Goal: Navigation & Orientation: Find specific page/section

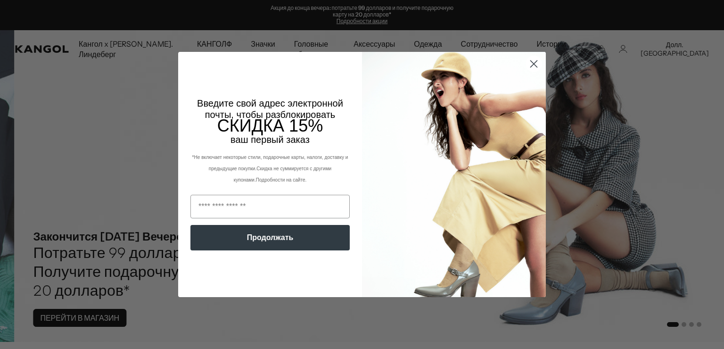
scroll to position [0, 194]
click at [532, 64] on circle "Закрыть диалоговое окно" at bounding box center [534, 64] width 16 height 16
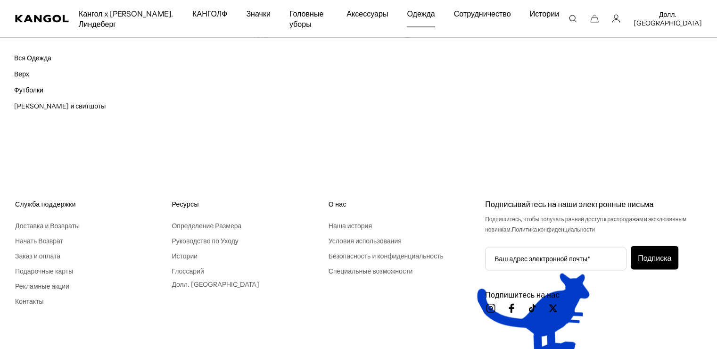
scroll to position [0, 0]
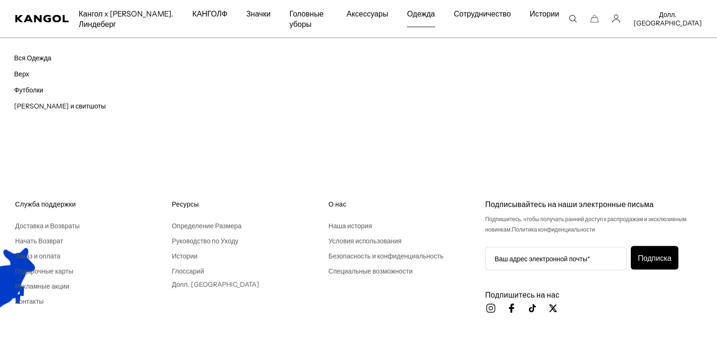
click at [434, 8] on span "Одежда" at bounding box center [421, 13] width 28 height 27
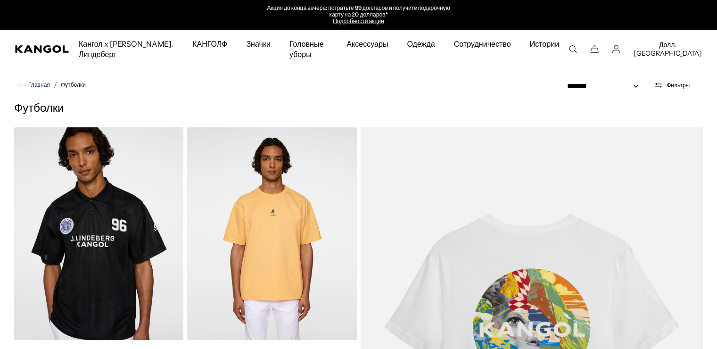
click at [43, 81] on ya-tr-span "Главная" at bounding box center [39, 84] width 22 height 7
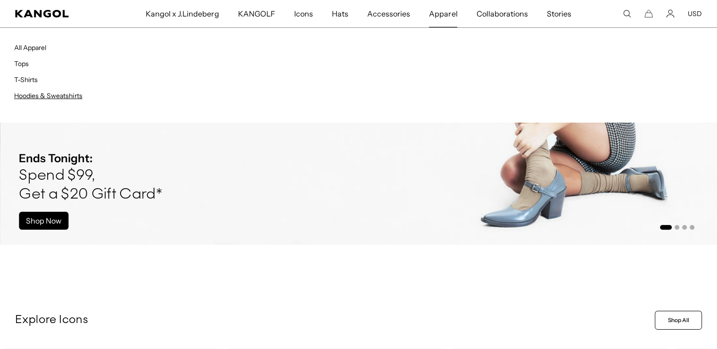
click at [64, 94] on ya-tr-span "Hoodies & Sweatshirts" at bounding box center [48, 95] width 68 height 8
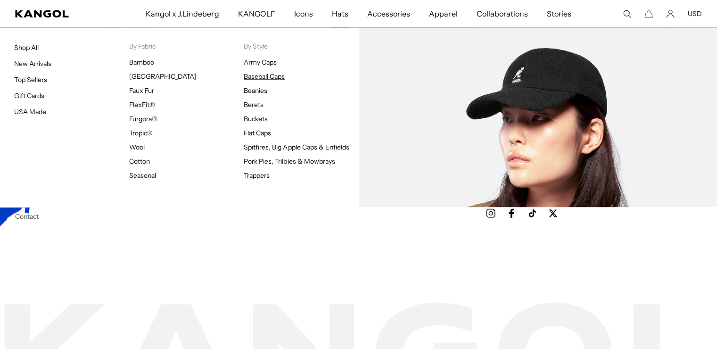
click at [264, 75] on link "Baseball Caps" at bounding box center [264, 76] width 41 height 8
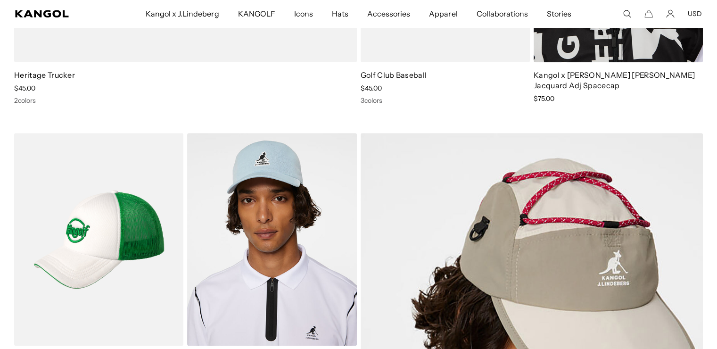
scroll to position [0, 194]
